Goal: Task Accomplishment & Management: Use online tool/utility

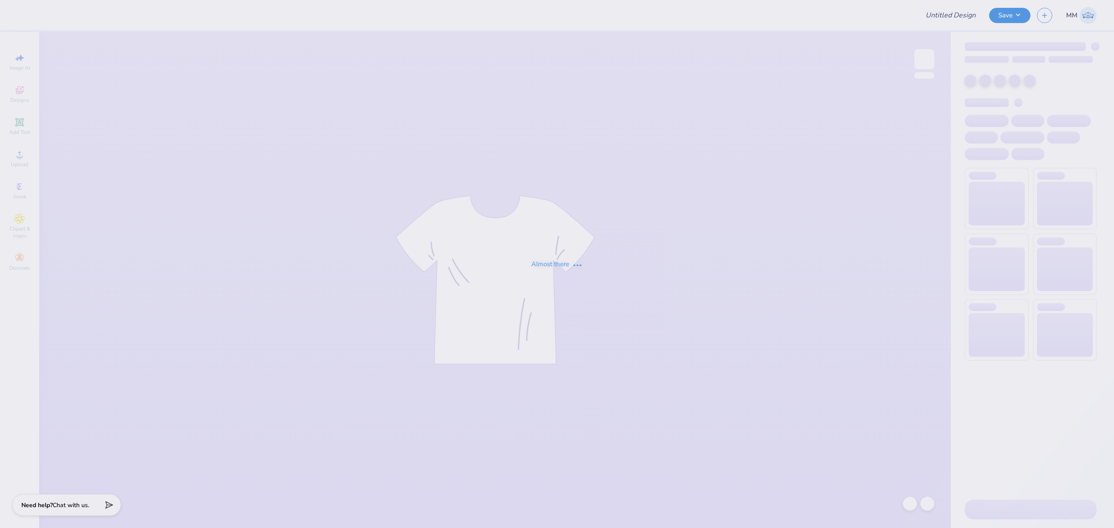
type input "Dance co merch 3"
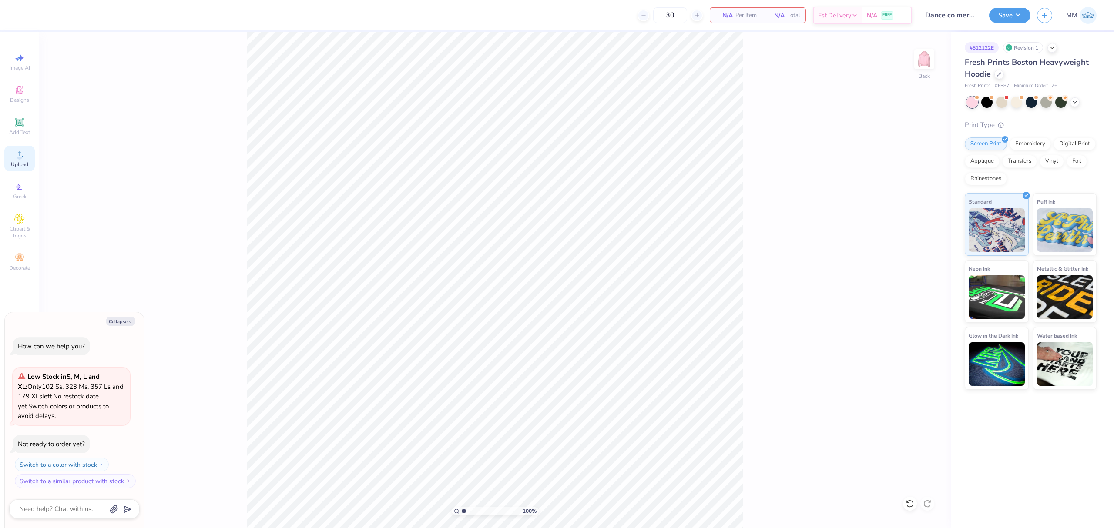
click at [25, 165] on span "Upload" at bounding box center [19, 164] width 17 height 7
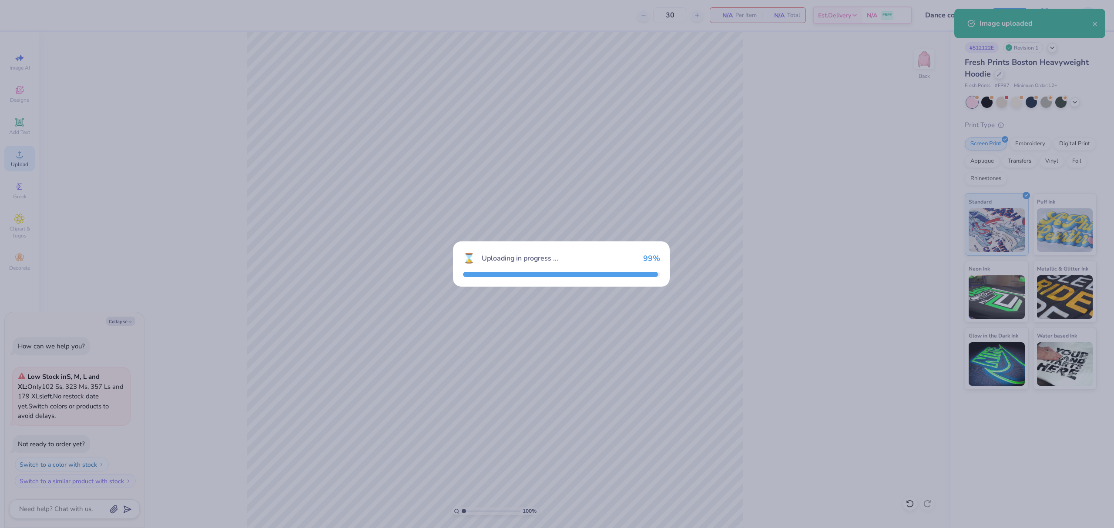
type textarea "x"
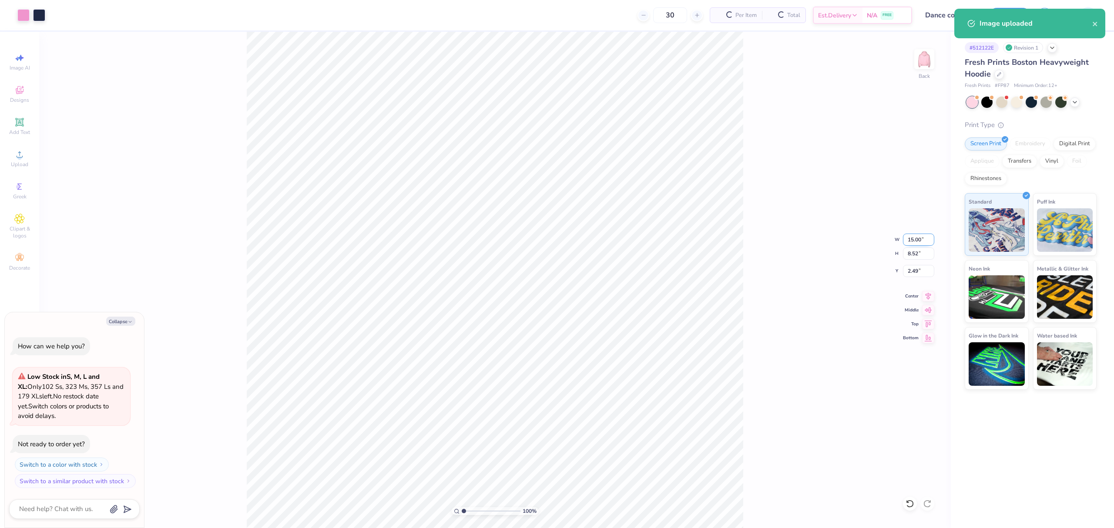
click at [916, 238] on input "15.00" at bounding box center [918, 240] width 31 height 12
type input "12"
type textarea "x"
type input "12.00"
type input "6.82"
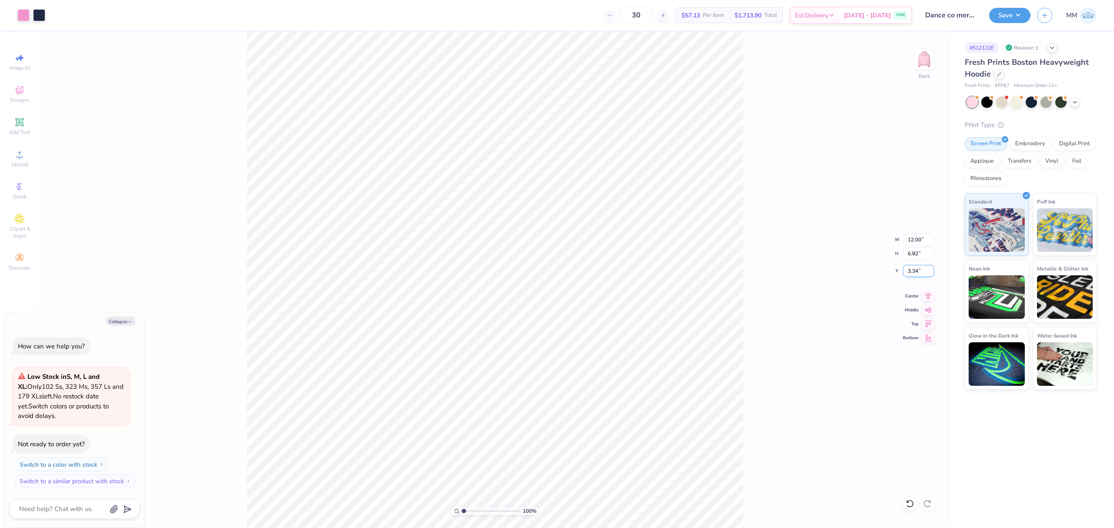
click at [917, 270] on input "3.34" at bounding box center [918, 271] width 31 height 12
type input "3"
type textarea "x"
type input "3.00"
click at [930, 300] on icon at bounding box center [928, 295] width 12 height 10
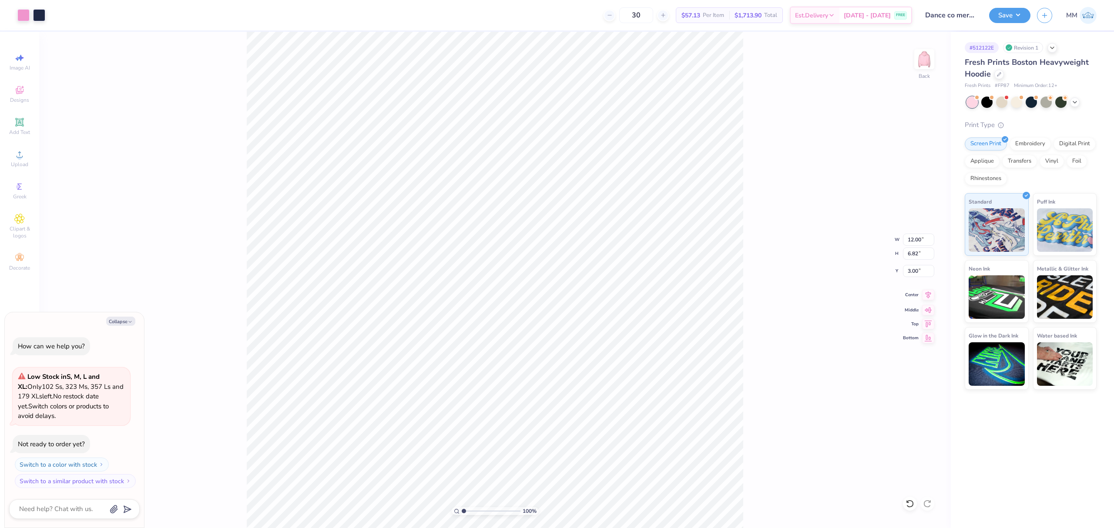
click at [930, 293] on icon at bounding box center [928, 295] width 12 height 10
click at [220, 157] on div "100 % Back" at bounding box center [495, 280] width 912 height 497
click at [926, 61] on img at bounding box center [924, 59] width 35 height 35
click at [927, 58] on img at bounding box center [924, 59] width 35 height 35
click at [1008, 13] on button "Save" at bounding box center [1009, 14] width 41 height 15
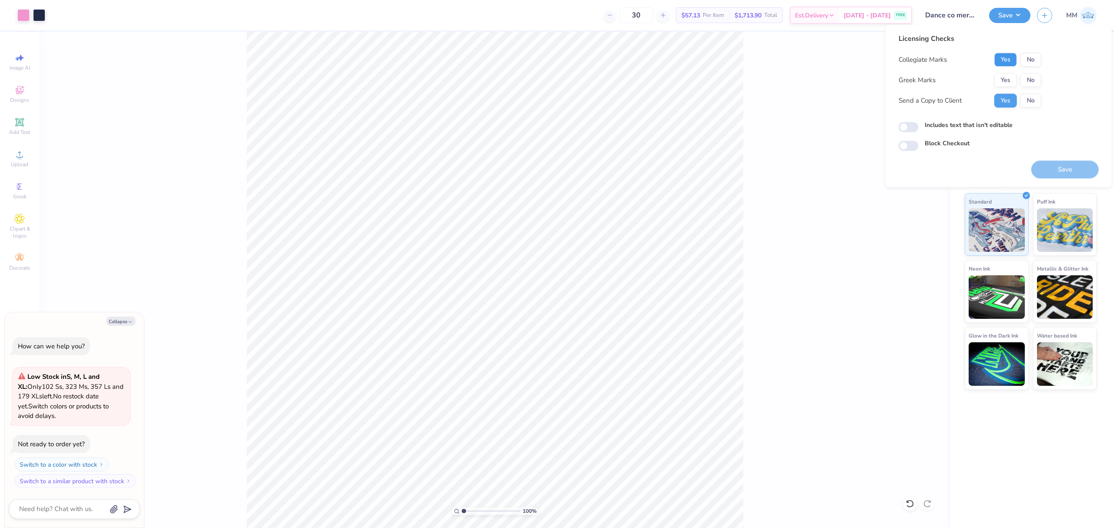
drag, startPoint x: 1005, startPoint y: 60, endPoint x: 1011, endPoint y: 72, distance: 13.8
click at [1005, 60] on button "Yes" at bounding box center [1005, 60] width 23 height 14
click at [1029, 81] on button "No" at bounding box center [1031, 80] width 21 height 14
type textarea "x"
click at [974, 128] on label "Includes text that isn't editable" at bounding box center [969, 125] width 88 height 9
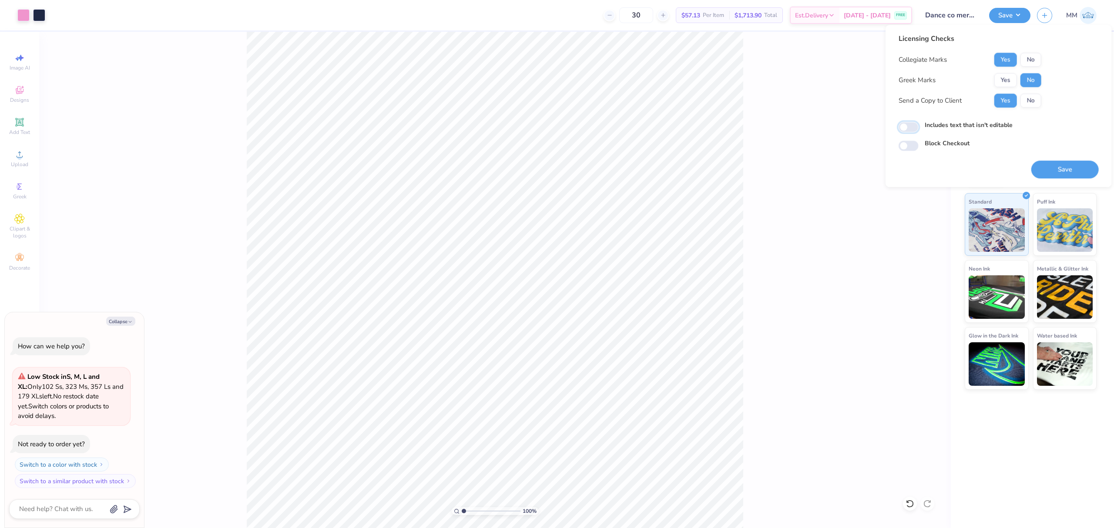
click at [919, 128] on input "Includes text that isn't editable" at bounding box center [909, 127] width 20 height 10
checkbox input "true"
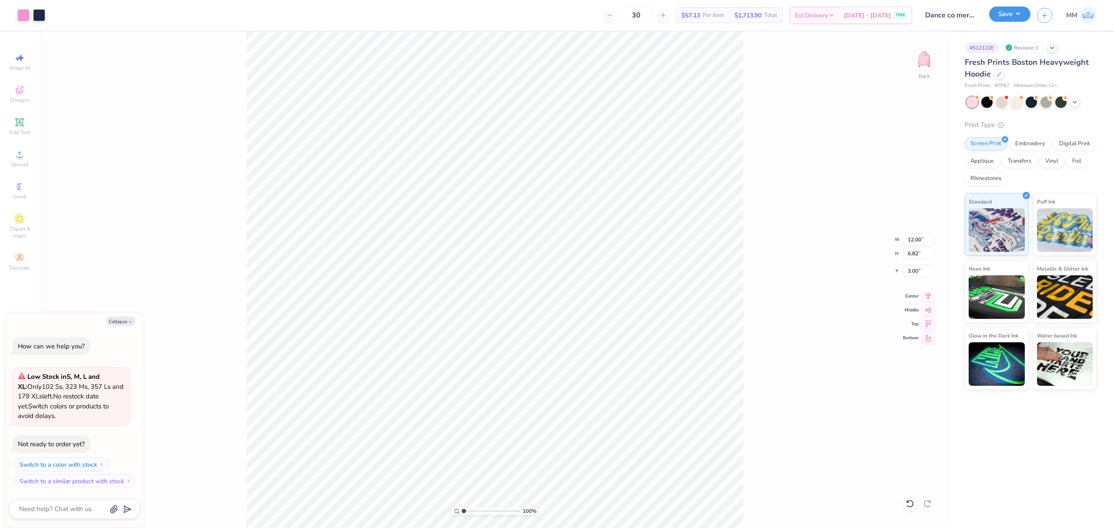
click at [998, 16] on button "Save" at bounding box center [1009, 14] width 41 height 15
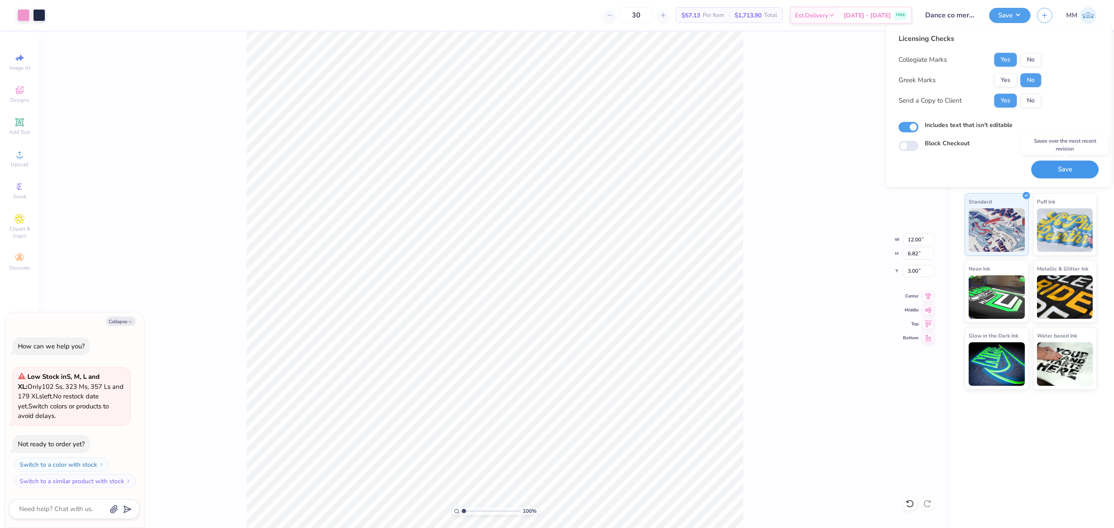
click at [1064, 162] on button "Save" at bounding box center [1064, 170] width 67 height 18
type textarea "x"
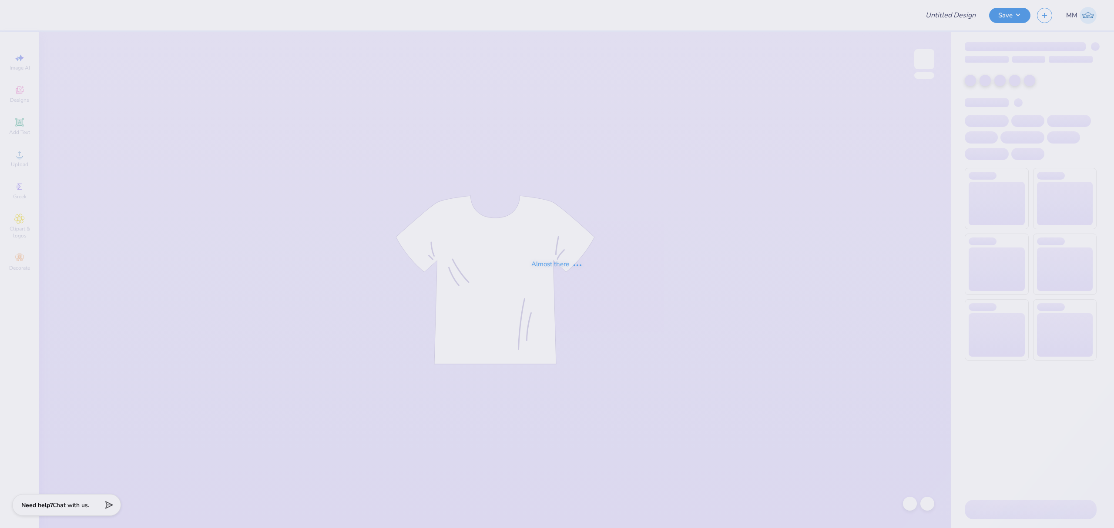
type input "Dance co merch 3"
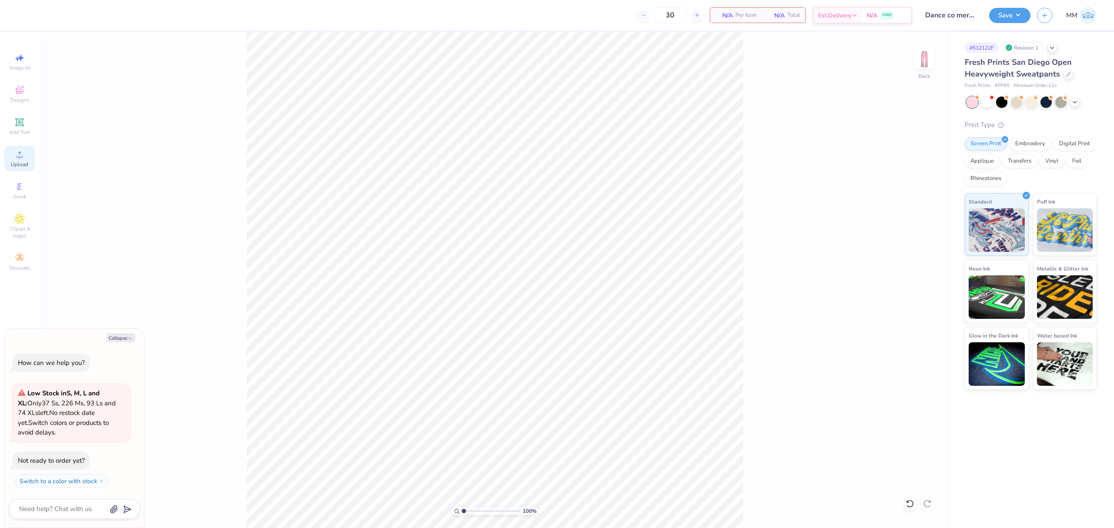
click at [25, 155] on div "Upload" at bounding box center [19, 159] width 30 height 26
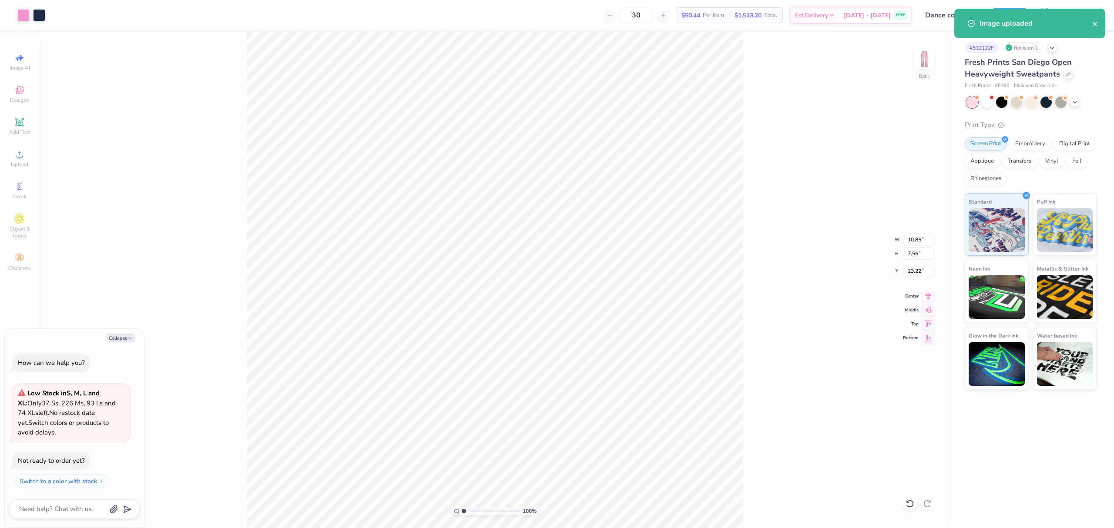
click at [921, 246] on div "100 % Back W 10.85 10.85 " H 7.56 7.56 " Y 23.22 23.22 " Center Middle Top Bott…" at bounding box center [495, 280] width 912 height 497
type textarea "x"
click at [922, 239] on input "10.85" at bounding box center [918, 240] width 31 height 12
type input "5"
type textarea "x"
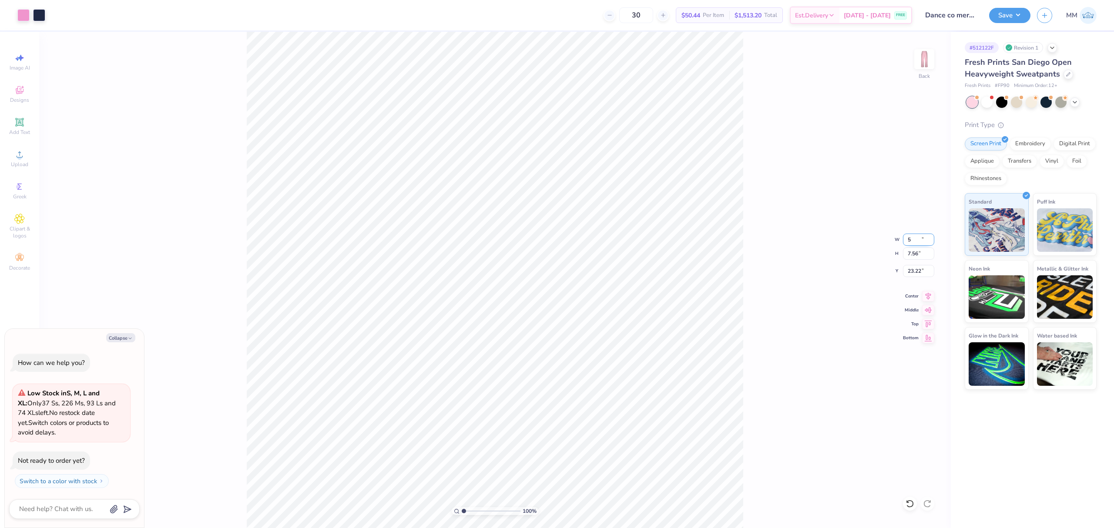
type input "5.00"
type input "3.49"
click at [917, 269] on input "25.26" at bounding box center [918, 271] width 31 height 12
type input "4"
type textarea "x"
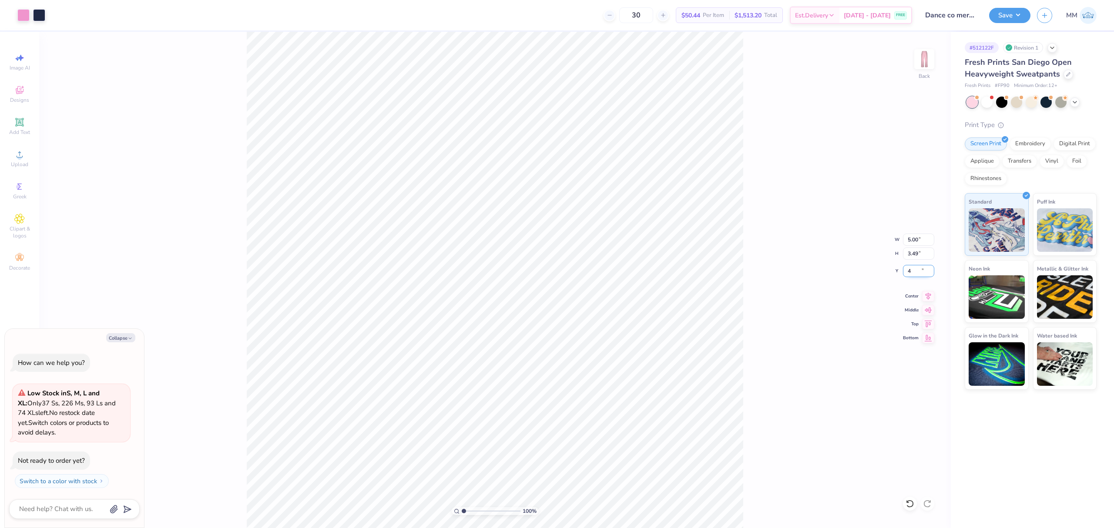
type input "4.00"
drag, startPoint x: 803, startPoint y: 257, endPoint x: 756, endPoint y: 241, distance: 50.5
click at [803, 256] on div "100 % Back W 5.00 5.00 " H 3.49 3.49 " Y 4.00 4.00 " Center Middle Top Bottom" at bounding box center [495, 280] width 912 height 497
type textarea "x"
click at [920, 234] on input "5.00" at bounding box center [918, 240] width 31 height 12
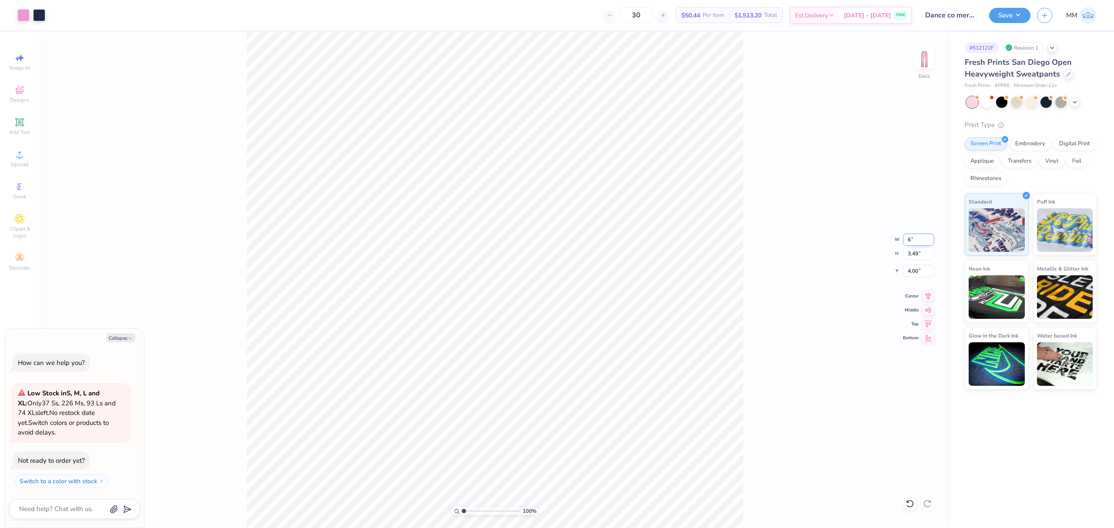
type input "6"
type textarea "x"
type input "6.00"
type input "4.18"
type input "3.65"
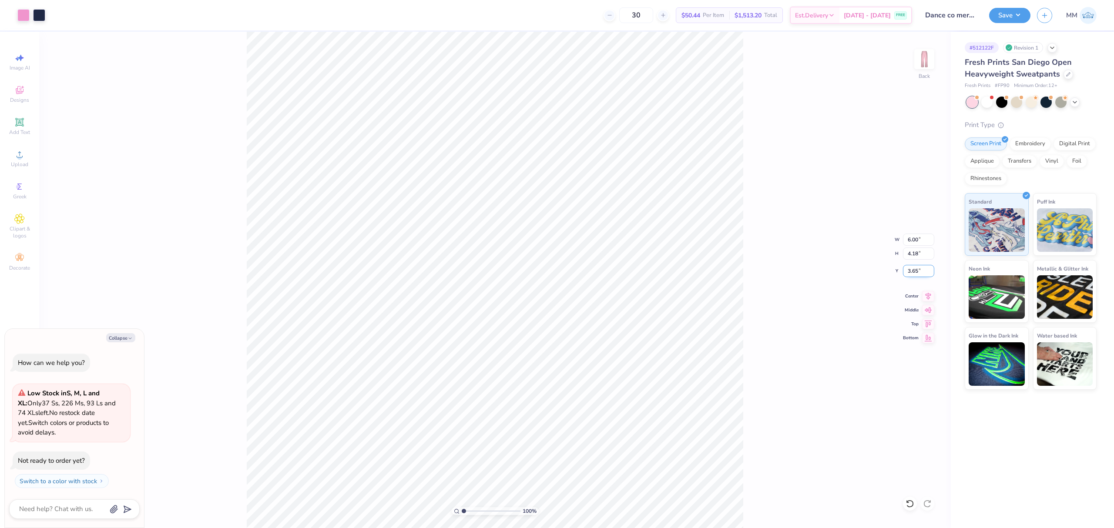
click at [910, 275] on input "3.65" at bounding box center [918, 271] width 31 height 12
click at [917, 242] on input "6.00" at bounding box center [918, 240] width 31 height 12
type input "5"
type textarea "x"
type input "5.00"
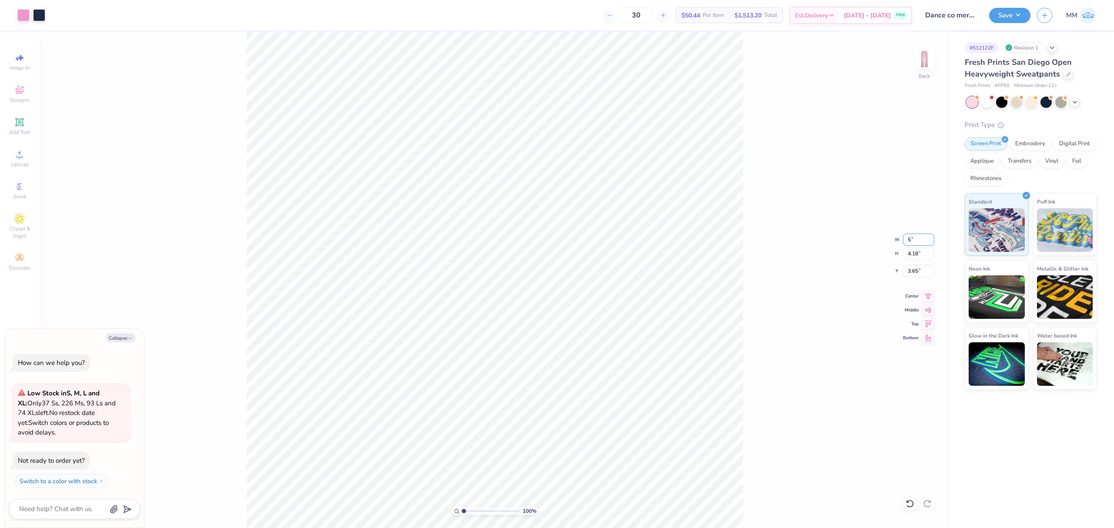
type input "3.49"
type input "4.00"
click at [763, 288] on div "100 % Back W 5.00 5.00 " H 3.49 3.49 " Y 4.00 4.00 " Center Middle Top Bottom" at bounding box center [495, 280] width 912 height 497
click at [931, 298] on icon at bounding box center [928, 295] width 12 height 10
click at [1006, 8] on button "Save" at bounding box center [1009, 14] width 41 height 15
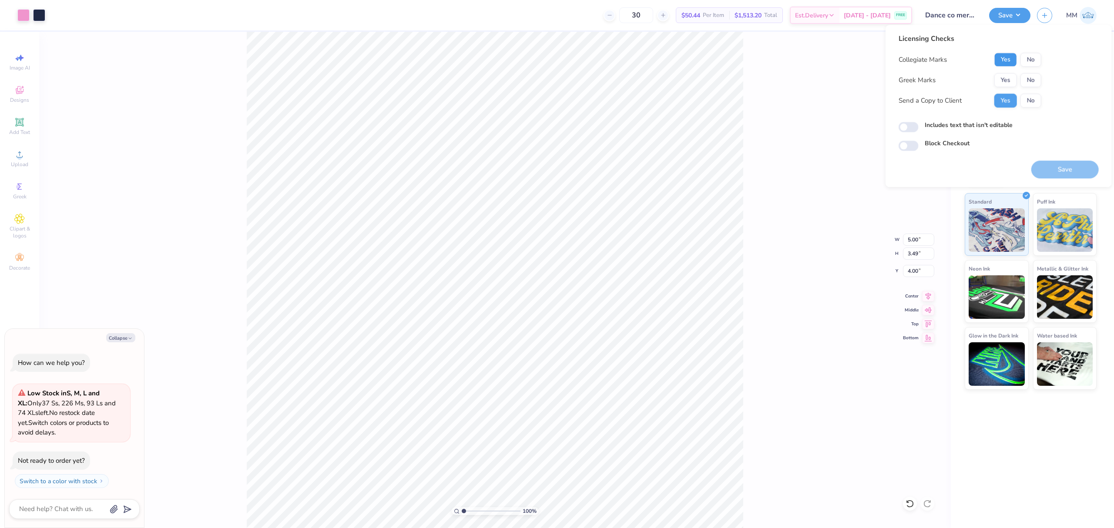
click at [1006, 57] on button "Yes" at bounding box center [1005, 60] width 23 height 14
click at [1034, 76] on button "No" at bounding box center [1031, 80] width 21 height 14
type textarea "x"
click at [981, 127] on label "Includes text that isn't editable" at bounding box center [969, 125] width 88 height 9
click at [919, 127] on input "Includes text that isn't editable" at bounding box center [909, 127] width 20 height 10
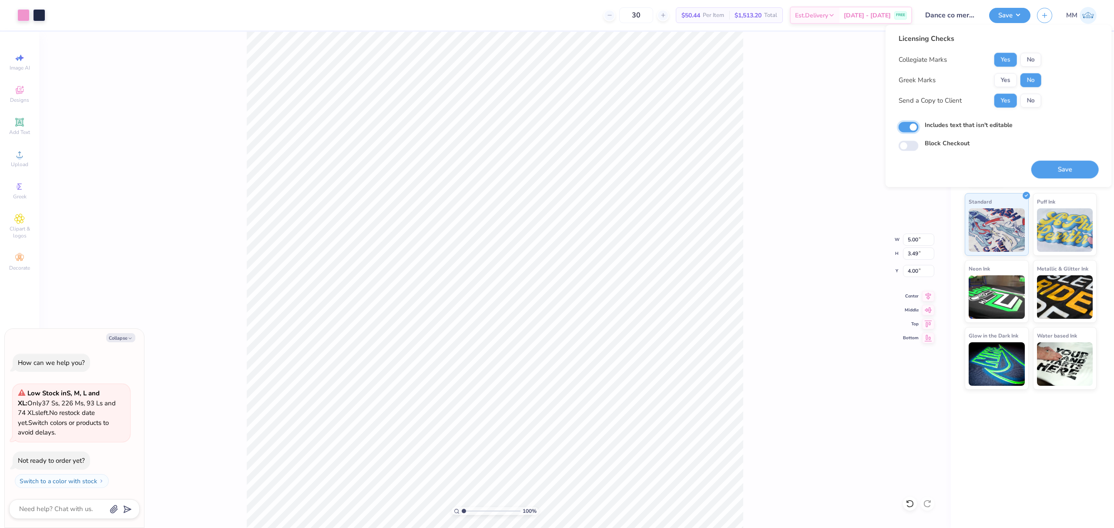
checkbox input "true"
click at [1048, 165] on button "Save" at bounding box center [1064, 170] width 67 height 18
type textarea "x"
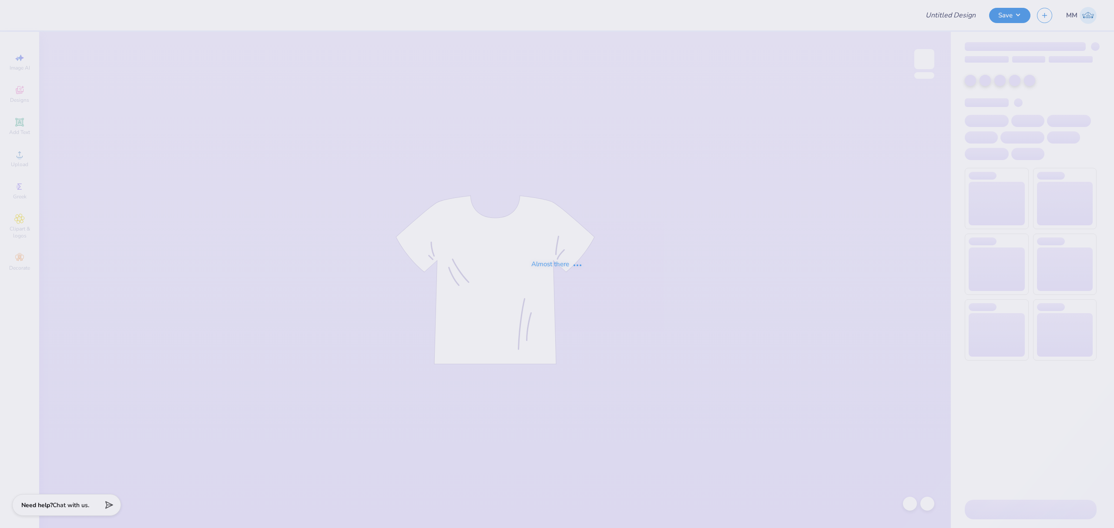
type input "Dance co merch 3"
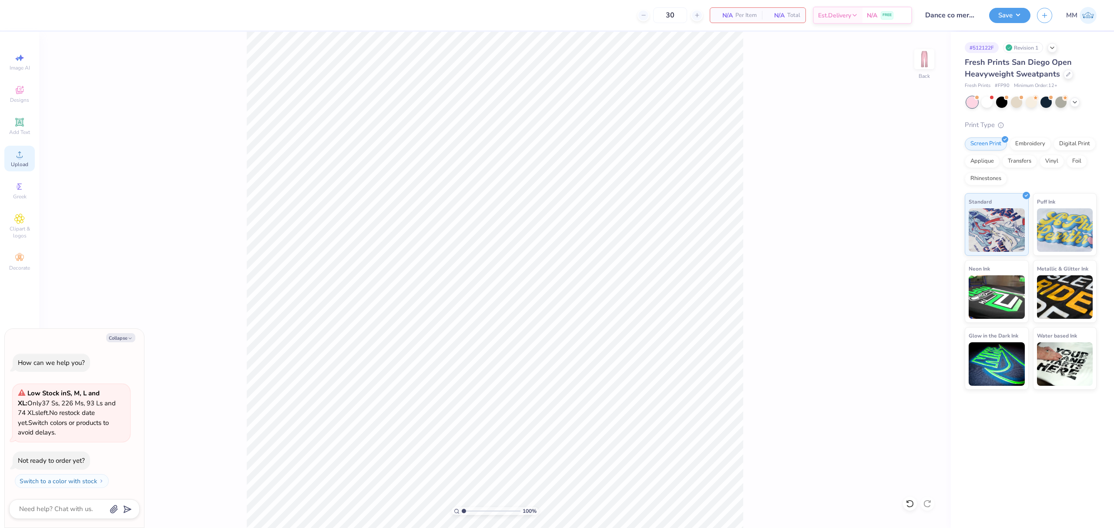
click at [4, 152] on div "Upload" at bounding box center [19, 159] width 30 height 26
type textarea "x"
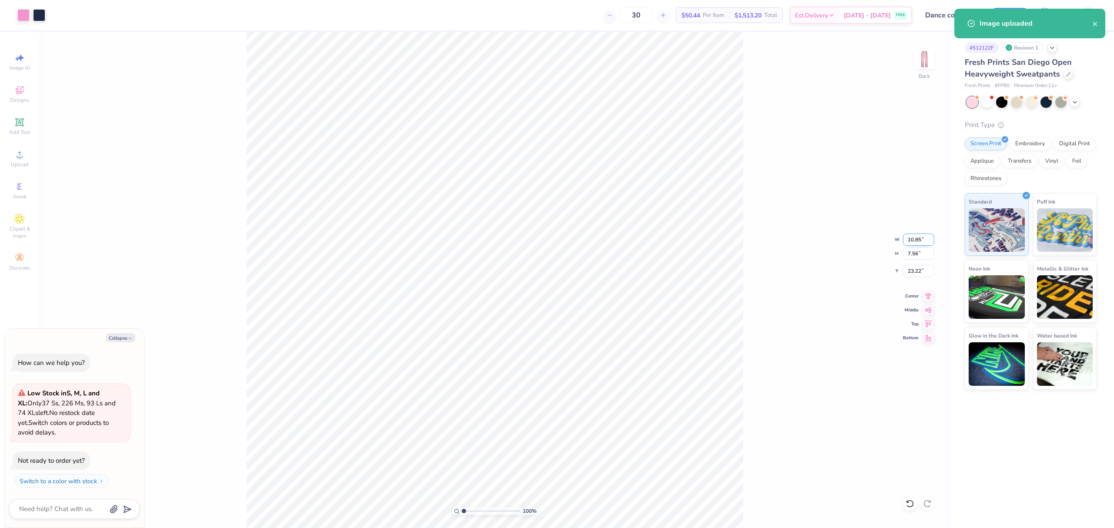
click at [914, 237] on input "10.85" at bounding box center [918, 240] width 31 height 12
type input "5"
type textarea "x"
type input "5.00"
type input "3.49"
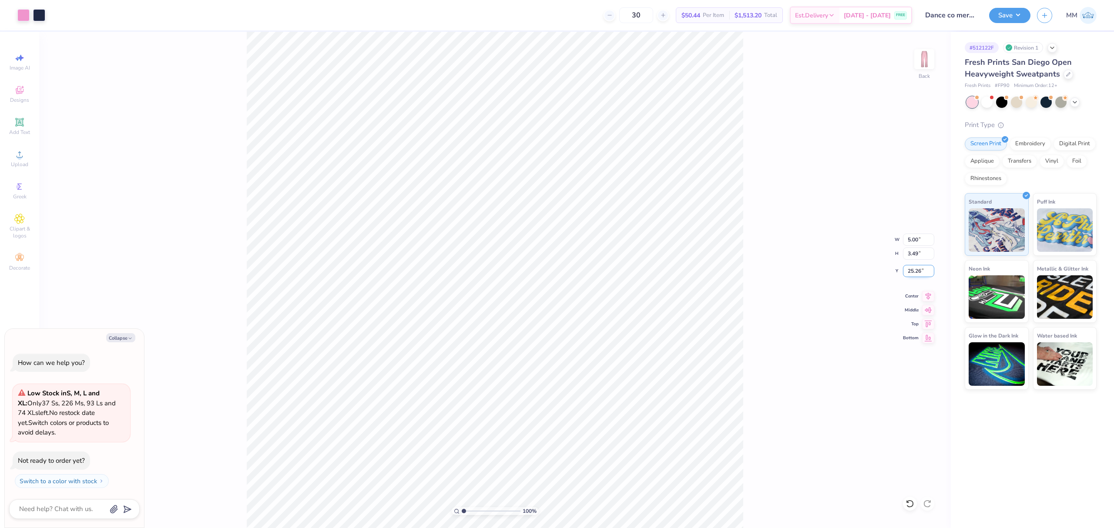
click at [919, 275] on input "25.26" at bounding box center [918, 271] width 31 height 12
type input "4"
type textarea "x"
type input "4.00"
click at [793, 255] on div "100 % Back W 5.00 5.00 " H 3.49 3.49 " Y 4.00 4.00 " Center Middle Top Bottom" at bounding box center [495, 280] width 912 height 497
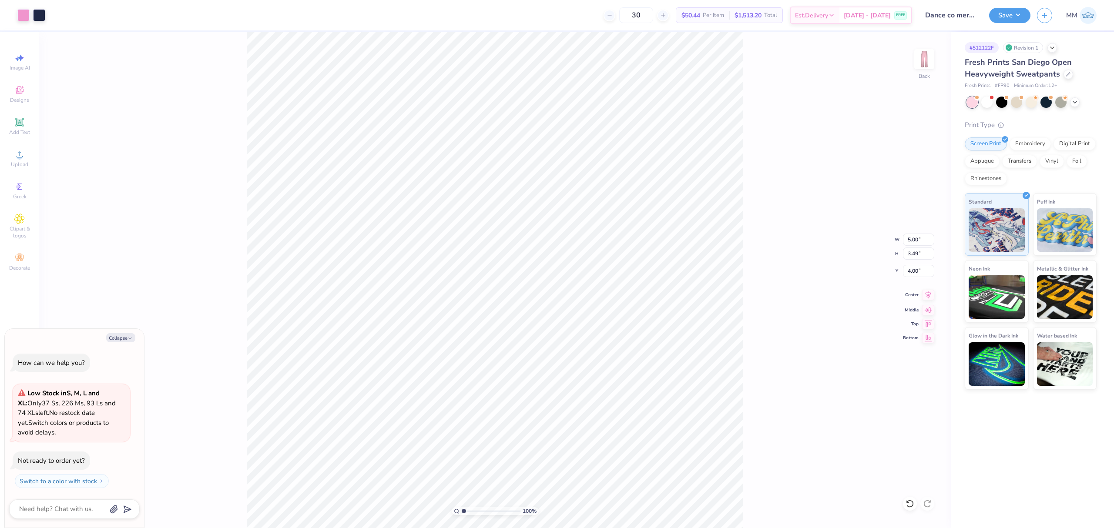
click at [927, 295] on icon at bounding box center [928, 295] width 12 height 10
click at [1010, 18] on button "Save" at bounding box center [1009, 14] width 41 height 15
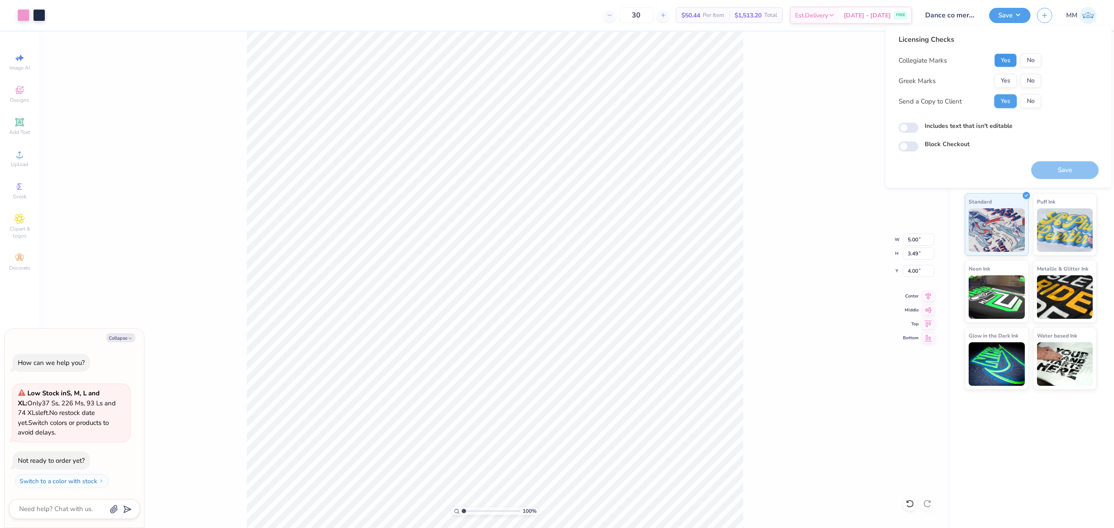
click at [999, 63] on button "Yes" at bounding box center [1005, 61] width 23 height 14
click at [1025, 78] on button "No" at bounding box center [1031, 81] width 21 height 14
type textarea "x"
drag, startPoint x: 1007, startPoint y: 132, endPoint x: 1004, endPoint y: 127, distance: 5.8
click at [1007, 132] on div "Includes text that isn't editable" at bounding box center [999, 127] width 200 height 12
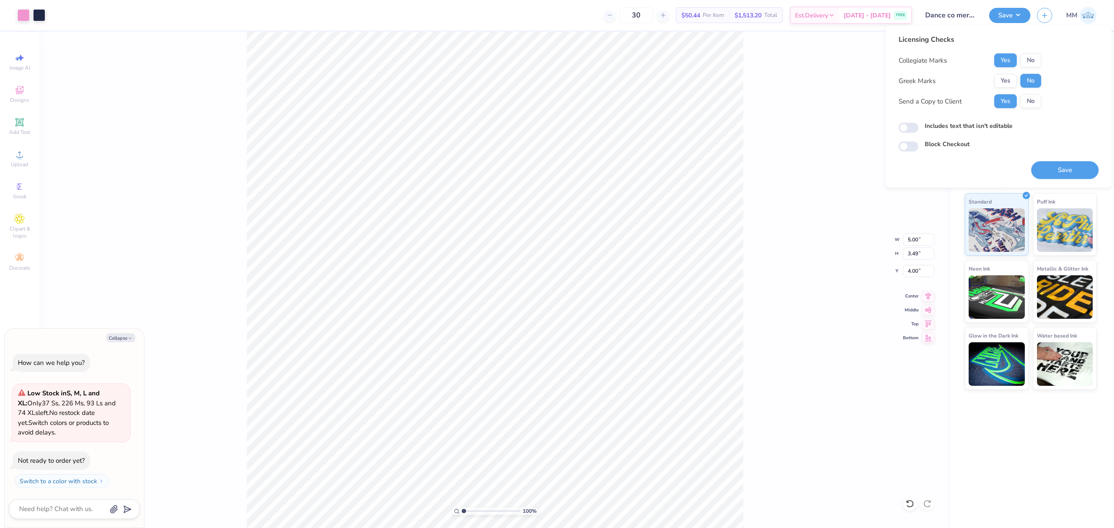
click at [1004, 127] on label "Includes text that isn't editable" at bounding box center [969, 125] width 88 height 9
click at [919, 127] on input "Includes text that isn't editable" at bounding box center [909, 128] width 20 height 10
checkbox input "true"
click at [1040, 166] on button "Save" at bounding box center [1064, 170] width 67 height 18
type textarea "x"
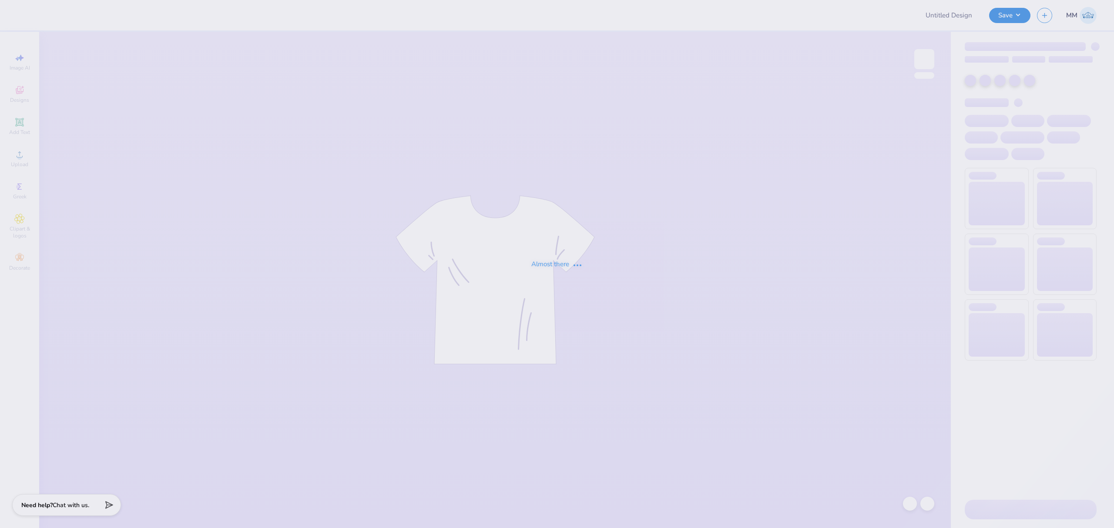
type input "GAMEDAY T-SHIRTS FOR SIGMA CHI"
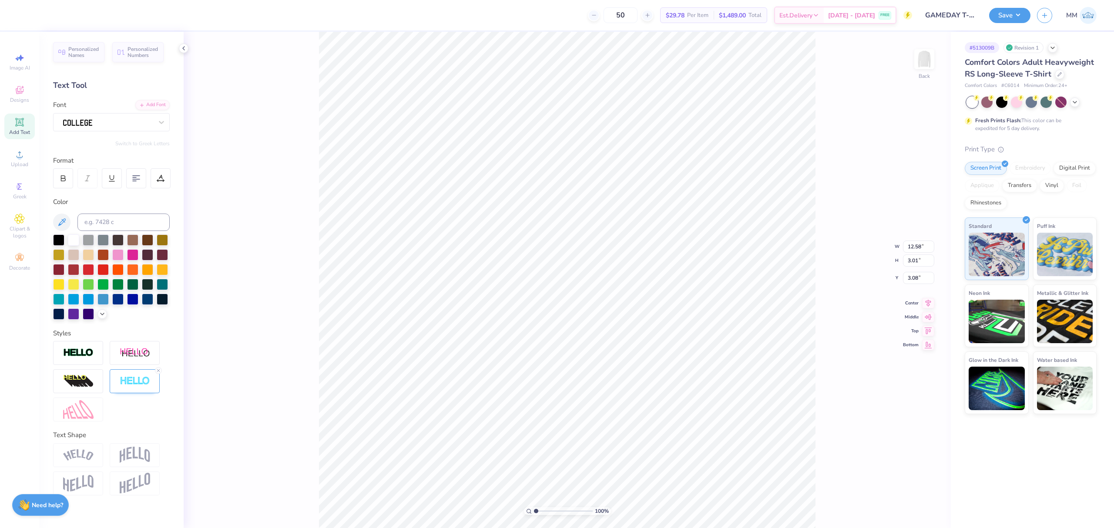
type input "2.42"
type input "0.66"
type input "7.26"
type input "4.16"
type input "1.62"
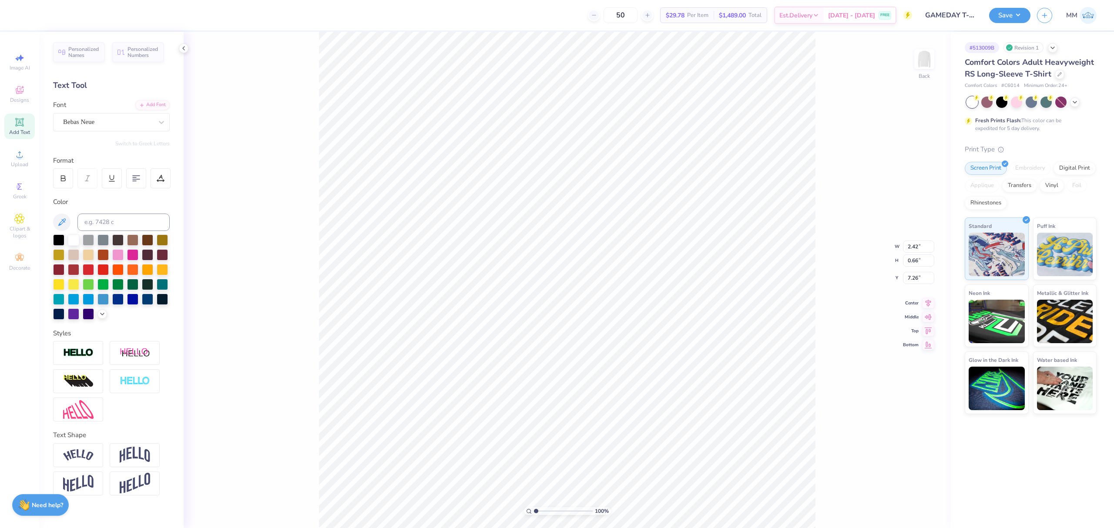
type input "6.89"
click at [566, 251] on li "Download vector" at bounding box center [567, 252] width 68 height 17
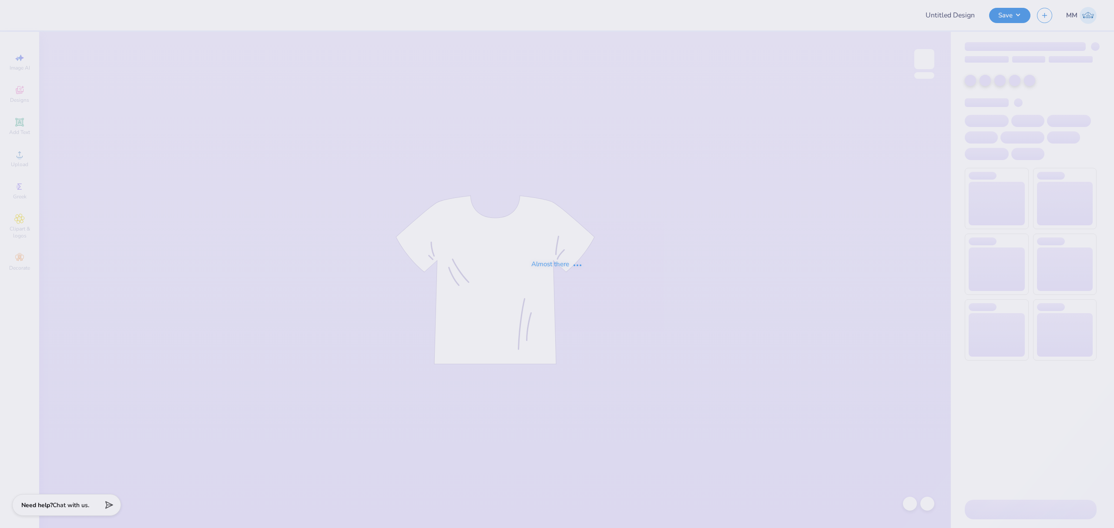
type input "GAMEDAY T-SHIRTS FOR SIGMA CHI"
